Goal: Task Accomplishment & Management: Manage account settings

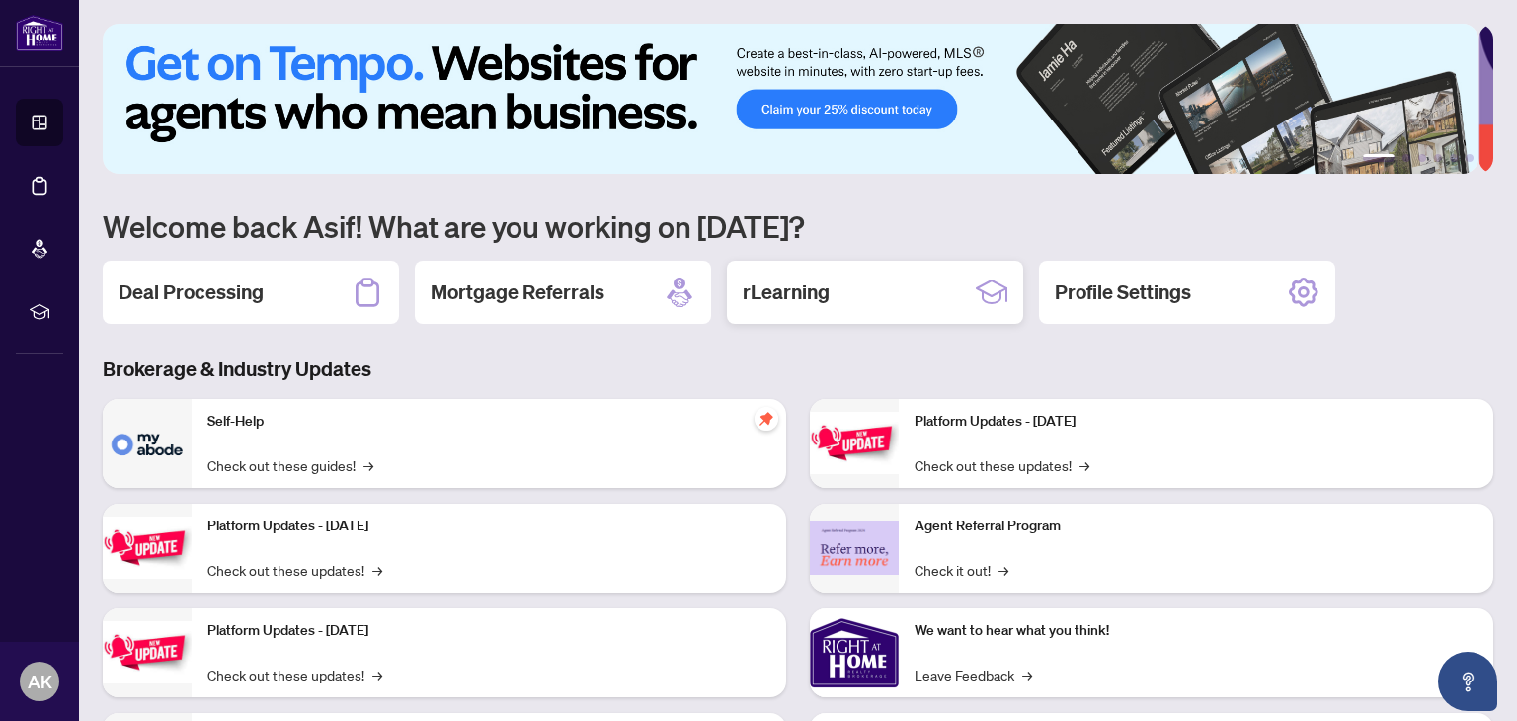
click at [768, 293] on h2 "rLearning" at bounding box center [785, 292] width 87 height 28
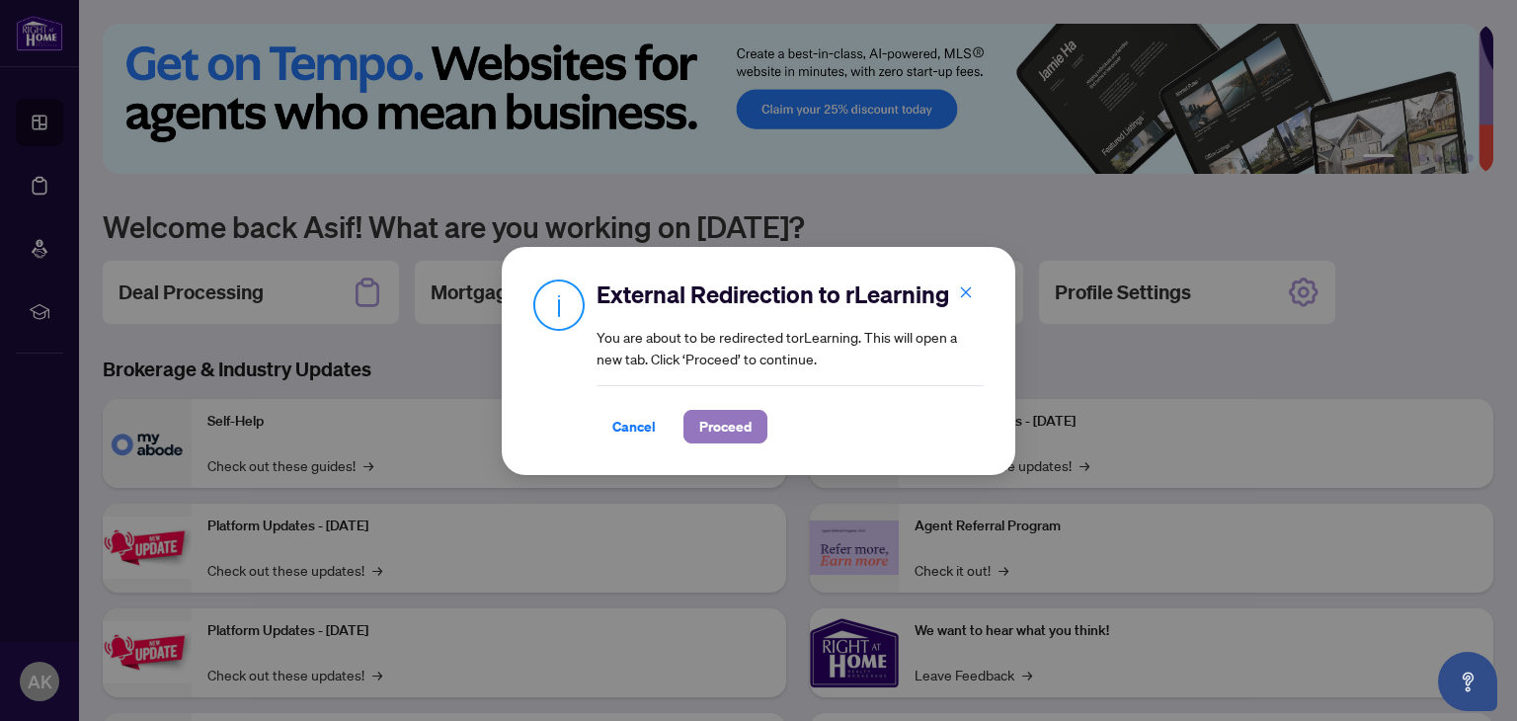
click at [713, 417] on span "Proceed" at bounding box center [725, 427] width 52 height 32
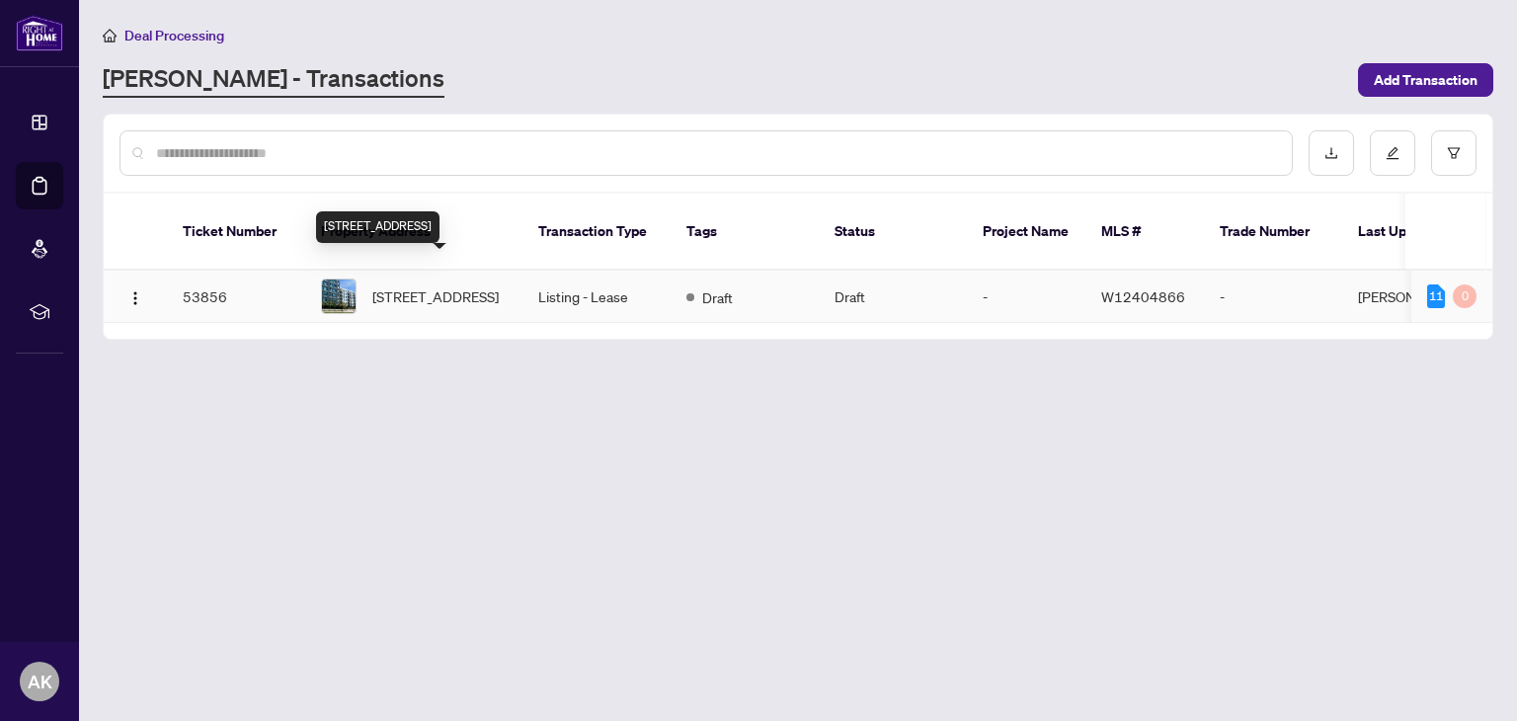
click at [409, 285] on span "[STREET_ADDRESS]" at bounding box center [435, 296] width 126 height 22
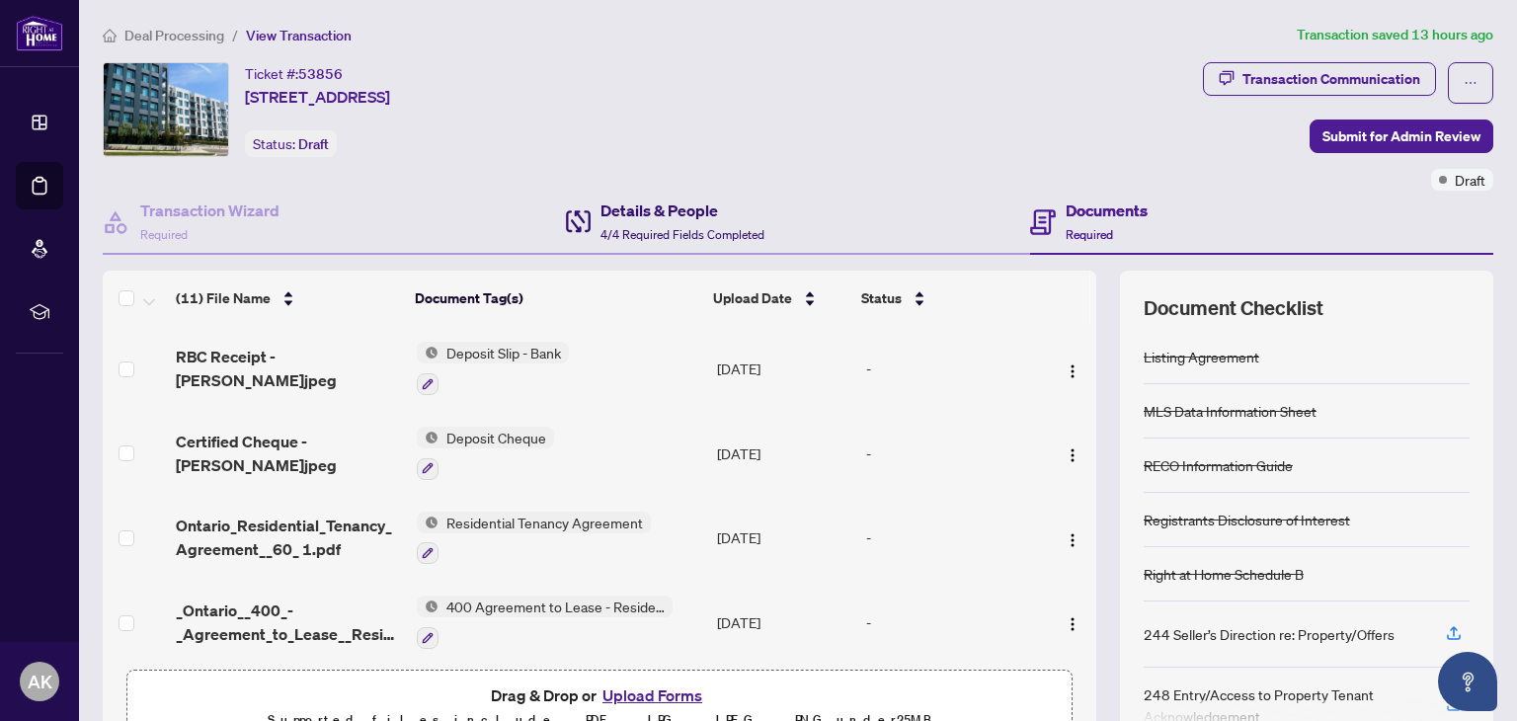
click at [689, 215] on h4 "Details & People" at bounding box center [682, 210] width 164 height 24
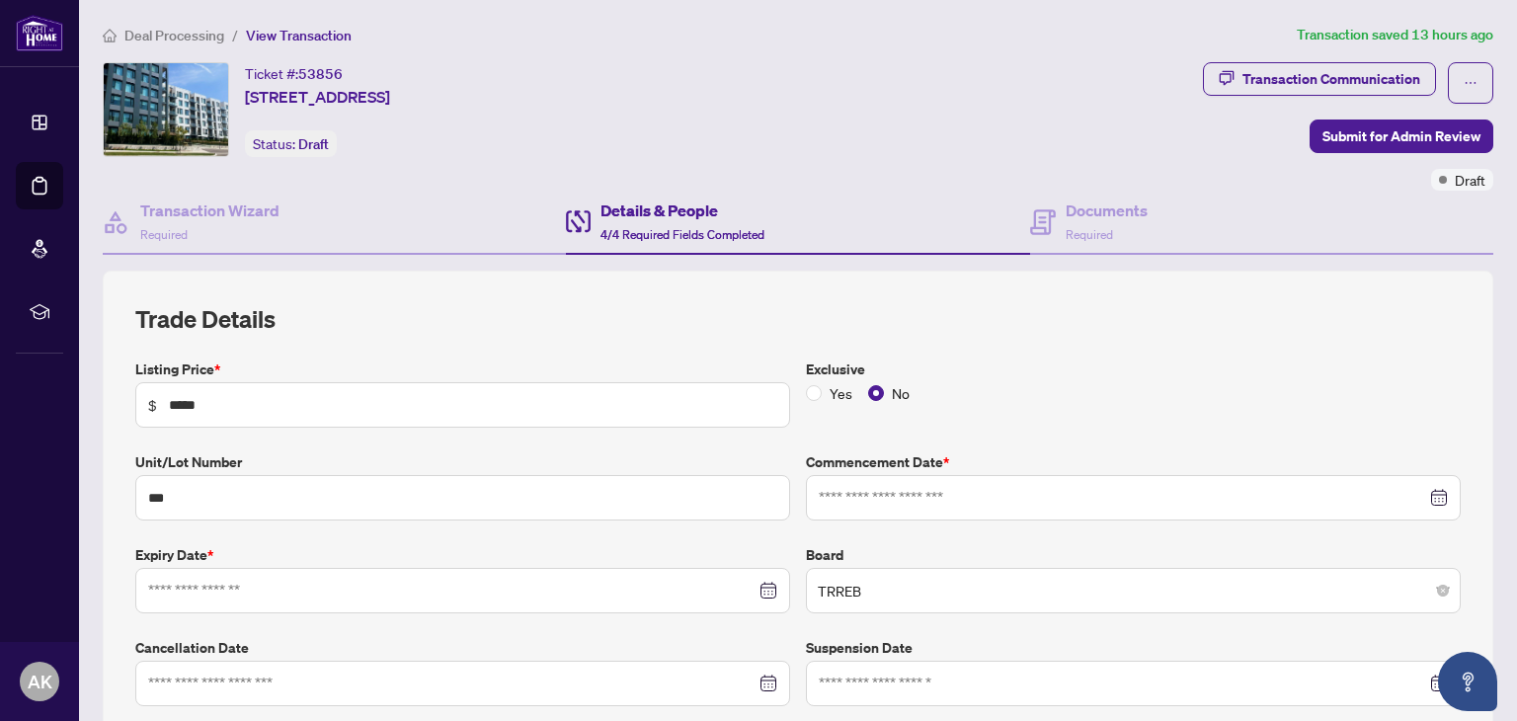
type input "**********"
click at [1073, 227] on span "Required" at bounding box center [1088, 234] width 47 height 15
